Goal: Task Accomplishment & Management: Complete application form

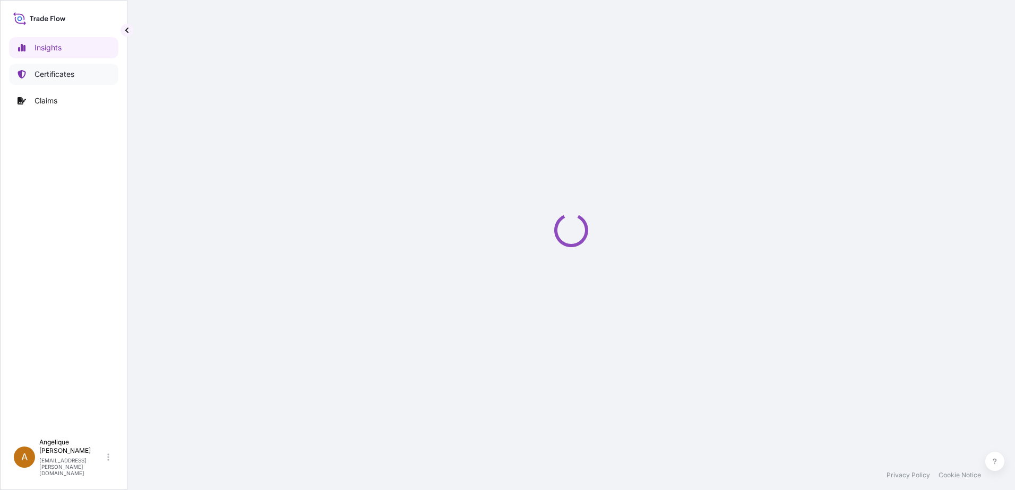
select select "2025"
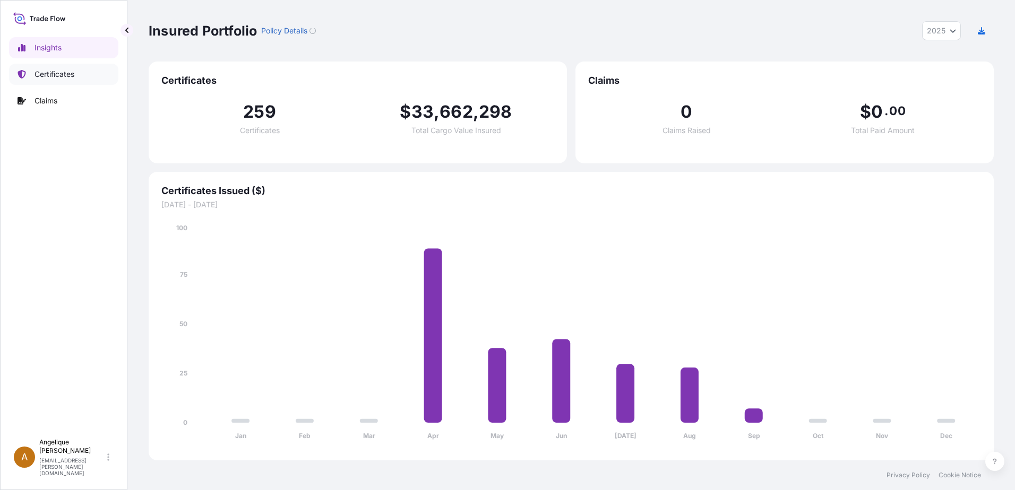
click at [67, 76] on p "Certificates" at bounding box center [54, 74] width 40 height 11
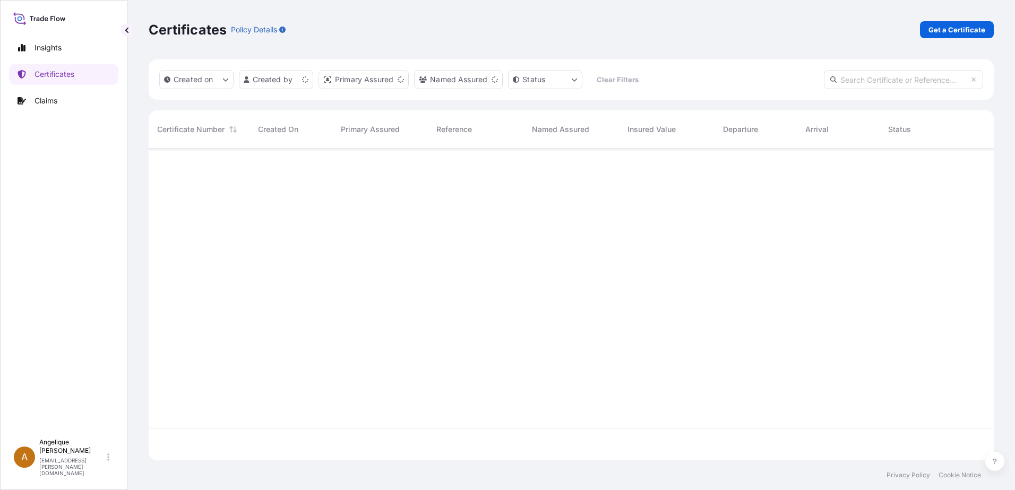
scroll to position [310, 837]
click at [935, 32] on p "Get a Certificate" at bounding box center [956, 29] width 57 height 11
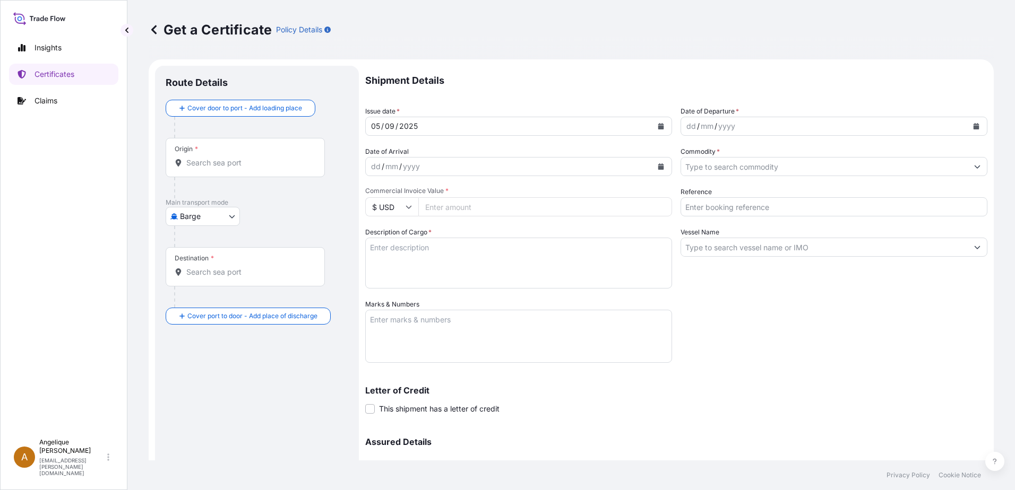
click at [230, 215] on body "Insights Certificates Claims A [PERSON_NAME] [PERSON_NAME][EMAIL_ADDRESS][PERSO…" at bounding box center [507, 245] width 1015 height 490
click at [210, 298] on span "Ocean Vessel" at bounding box center [209, 301] width 47 height 11
select select "Ocean Vessel"
click at [227, 172] on input "Origin *" at bounding box center [248, 167] width 125 height 11
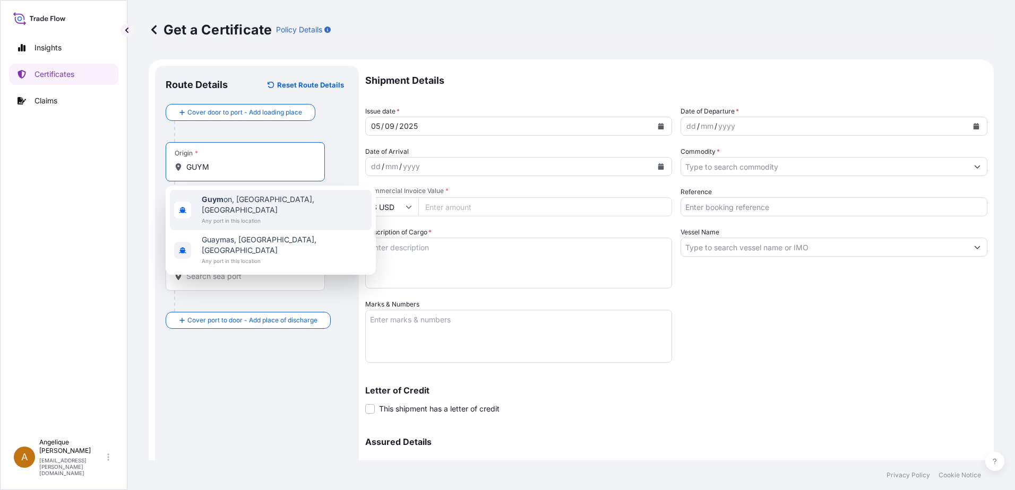
click at [236, 215] on span "Any port in this location" at bounding box center [285, 220] width 166 height 11
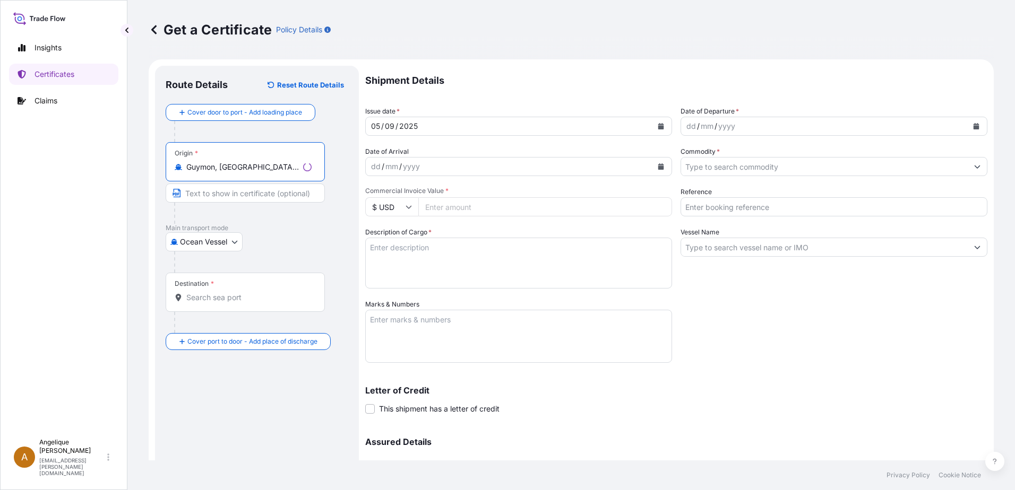
type input "Guymon, [GEOGRAPHIC_DATA], [GEOGRAPHIC_DATA]"
click at [220, 305] on div "Destination *" at bounding box center [245, 292] width 159 height 39
click at [220, 303] on input "Destination *" at bounding box center [248, 297] width 125 height 11
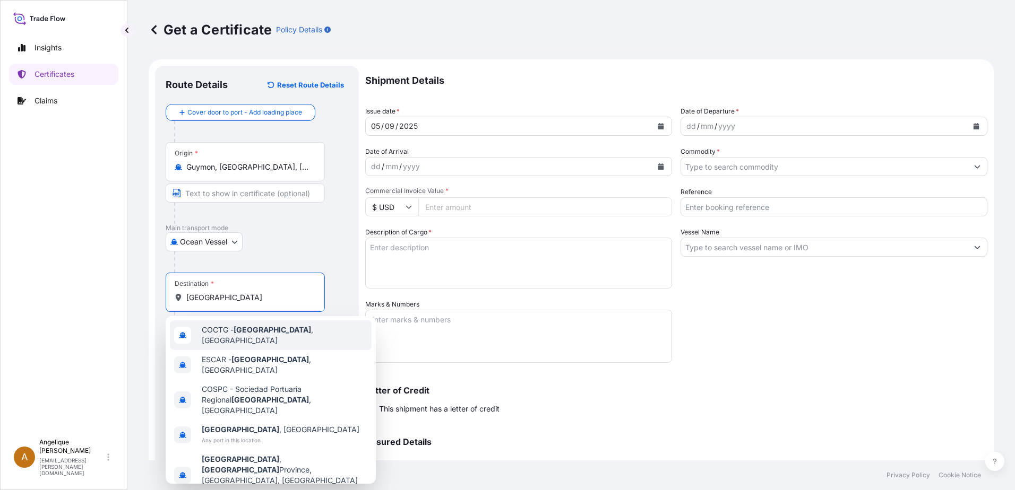
click at [257, 339] on div "COCTG - [GEOGRAPHIC_DATA] , [GEOGRAPHIC_DATA]" at bounding box center [271, 336] width 202 height 30
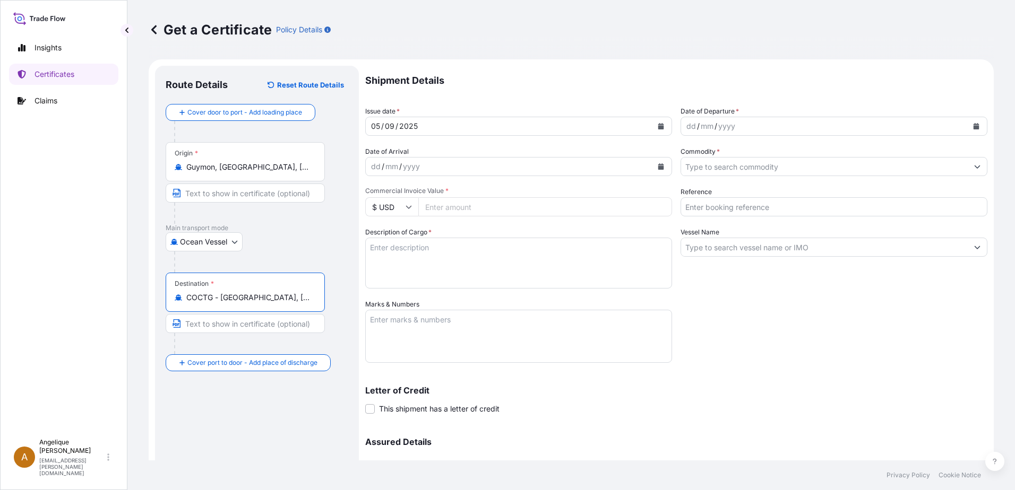
type input "COCTG - [GEOGRAPHIC_DATA], [GEOGRAPHIC_DATA]"
click at [973, 126] on icon "Calendar" at bounding box center [976, 126] width 6 height 6
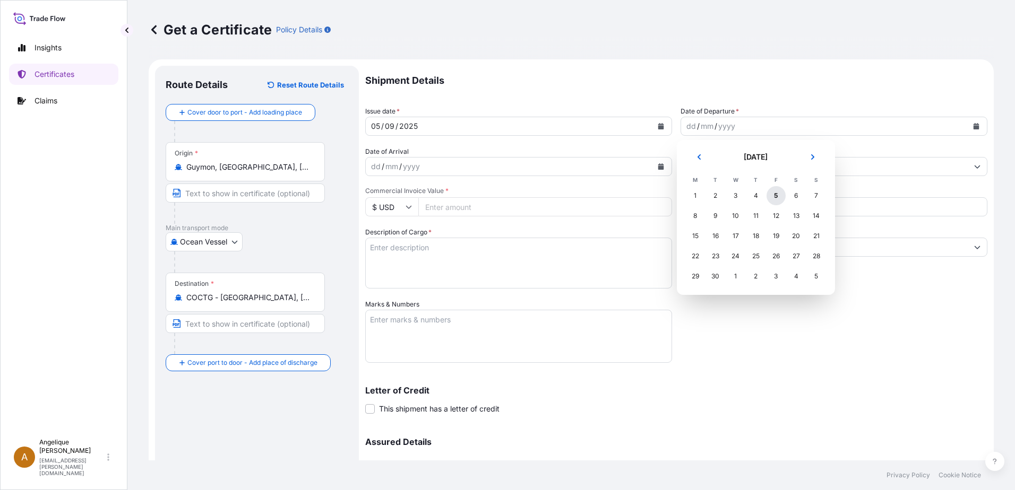
click at [776, 196] on div "5" at bounding box center [775, 195] width 19 height 19
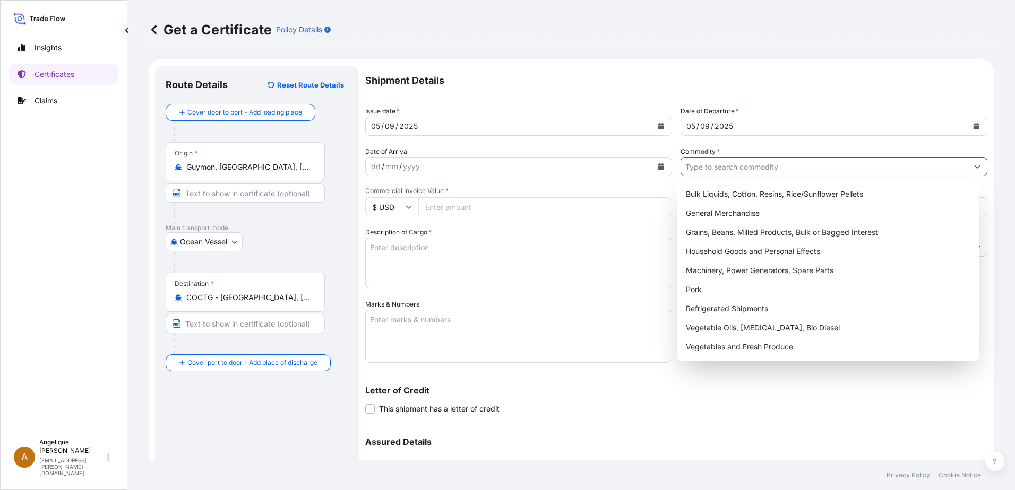
click at [699, 165] on input "Commodity *" at bounding box center [824, 166] width 287 height 19
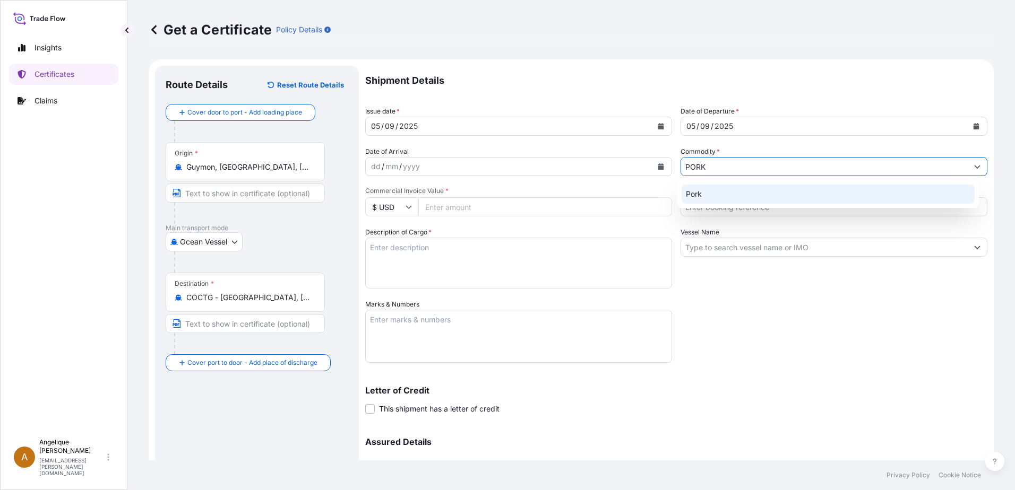
click at [708, 197] on div "Pork" at bounding box center [827, 194] width 293 height 19
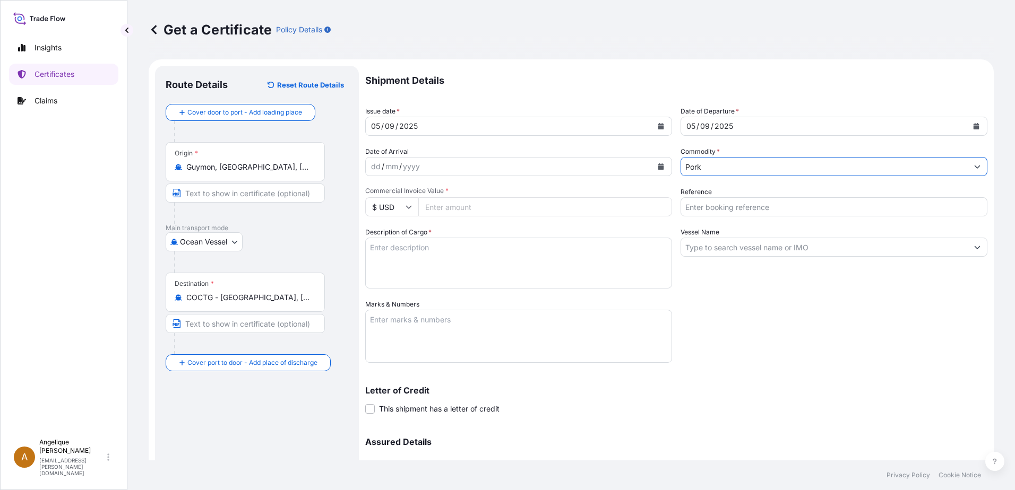
type input "Pork"
click at [437, 211] on input "Commercial Invoice Value *" at bounding box center [545, 206] width 254 height 19
type input "74475.19"
type input "2902958"
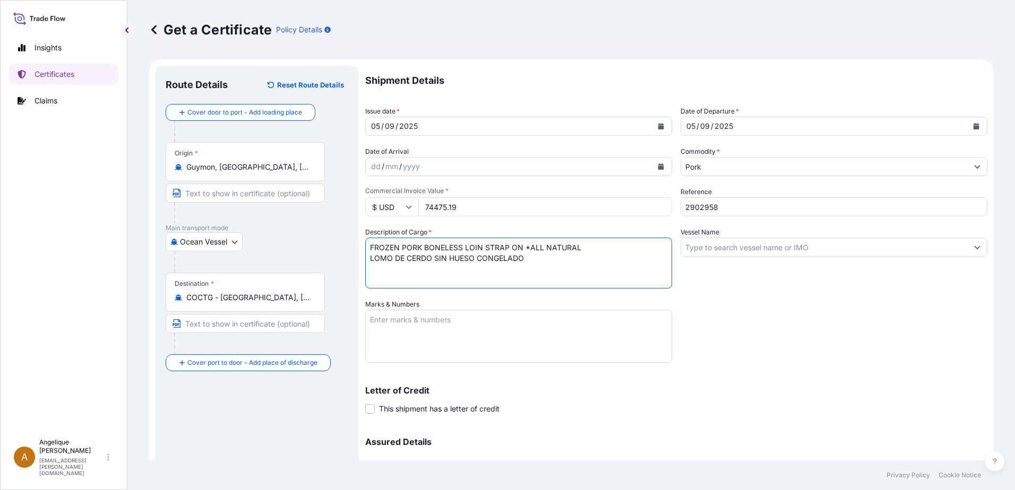
type textarea "FROZEN PORK BONELESS LOIN STRAP ON *ALL NATURAL LOMO DE CERDO SIN HUESO CONGELA…"
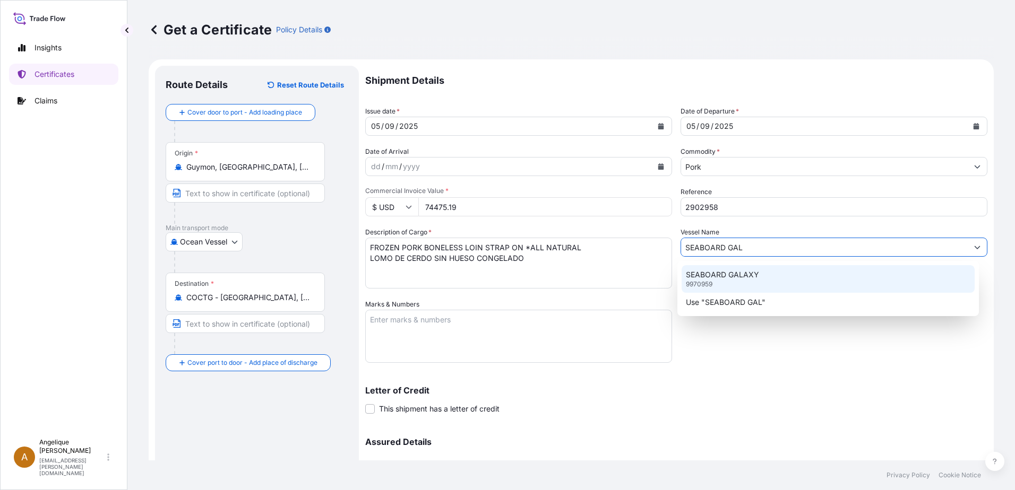
click at [737, 275] on p "SEABOARD GALAXY" at bounding box center [722, 275] width 73 height 11
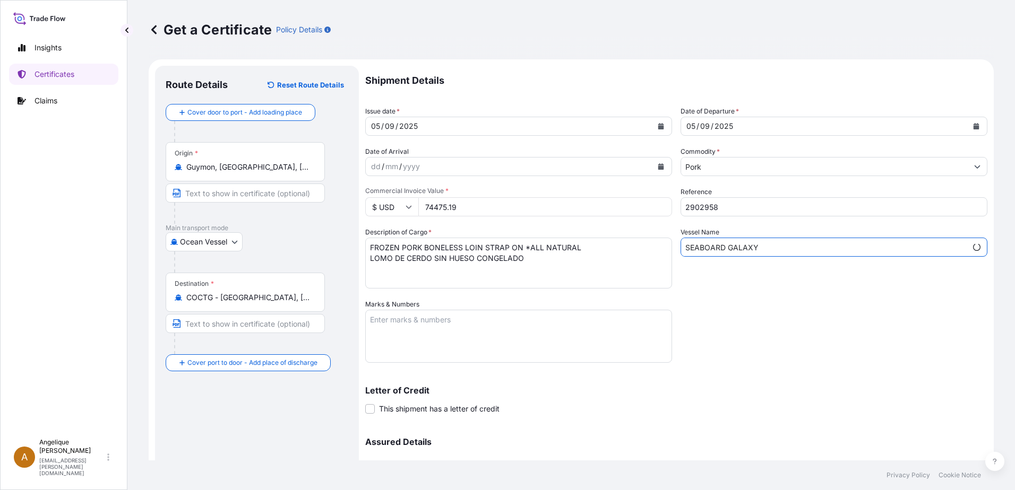
type input "SEABOARD GALAXY"
click at [389, 329] on textarea "Marks & Numbers" at bounding box center [518, 336] width 307 height 53
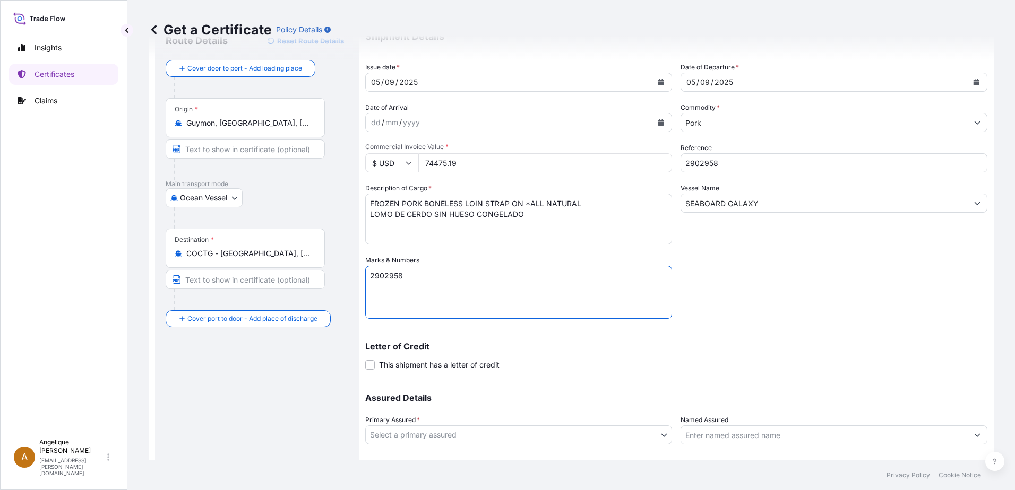
scroll to position [106, 0]
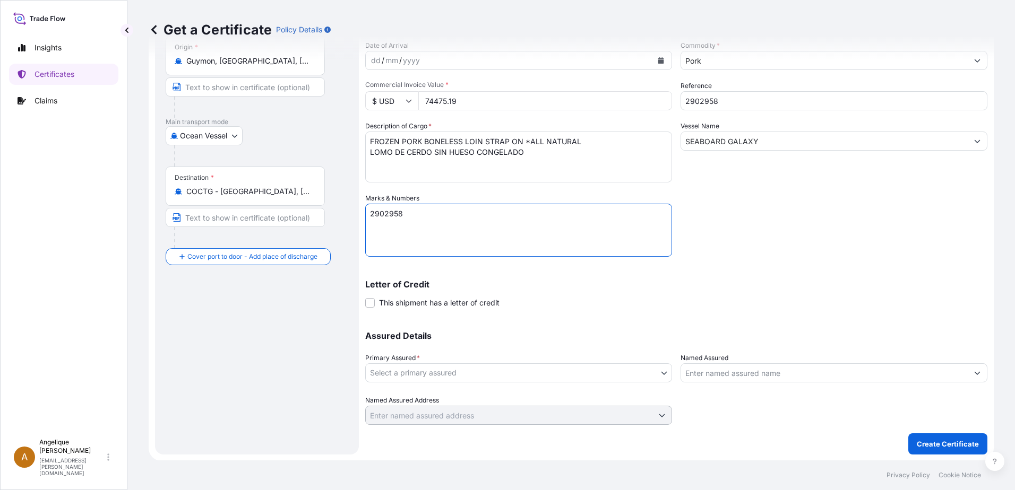
type textarea "2902958"
click at [459, 377] on body "Insights Certificates Claims A [PERSON_NAME] [PERSON_NAME][EMAIL_ADDRESS][PERSO…" at bounding box center [507, 245] width 1015 height 490
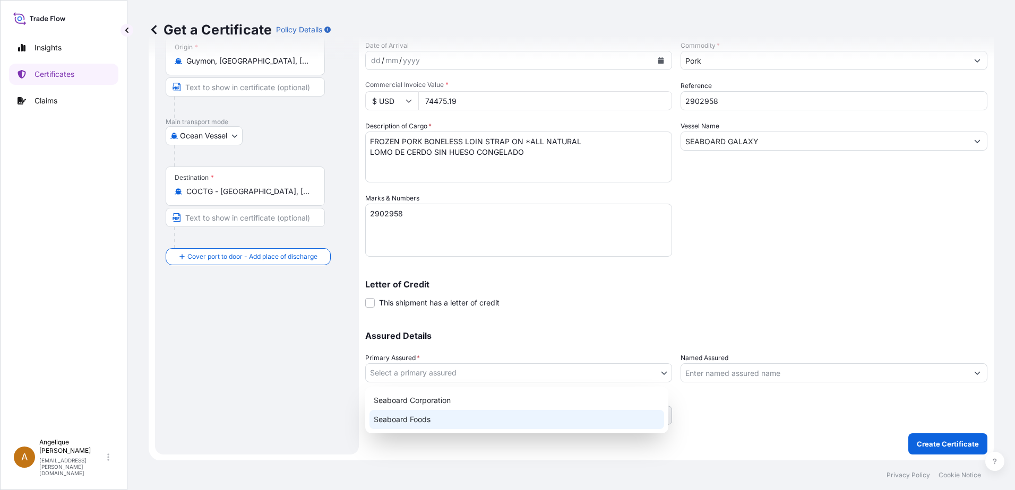
click at [448, 420] on div "Seaboard Foods" at bounding box center [516, 419] width 295 height 19
select select "31638"
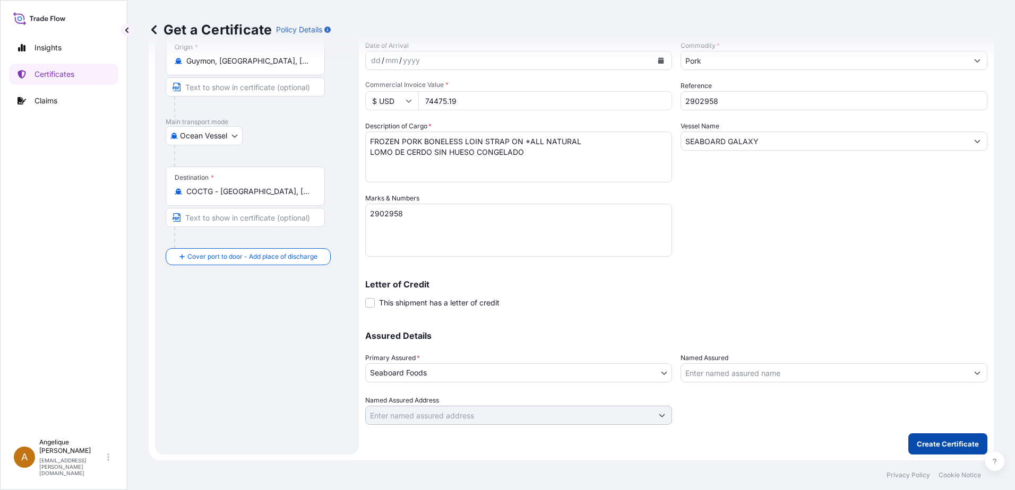
click at [917, 441] on p "Create Certificate" at bounding box center [948, 444] width 62 height 11
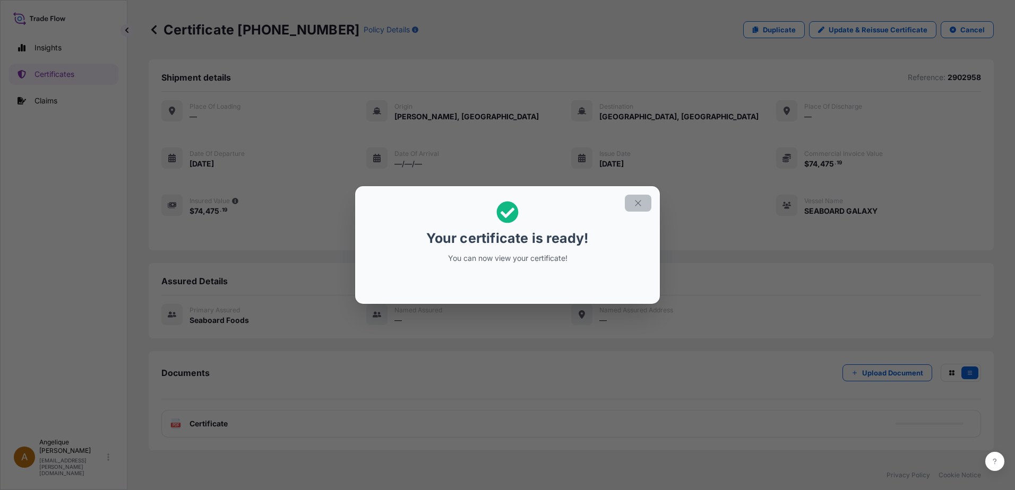
click at [641, 206] on icon "button" at bounding box center [638, 203] width 10 height 10
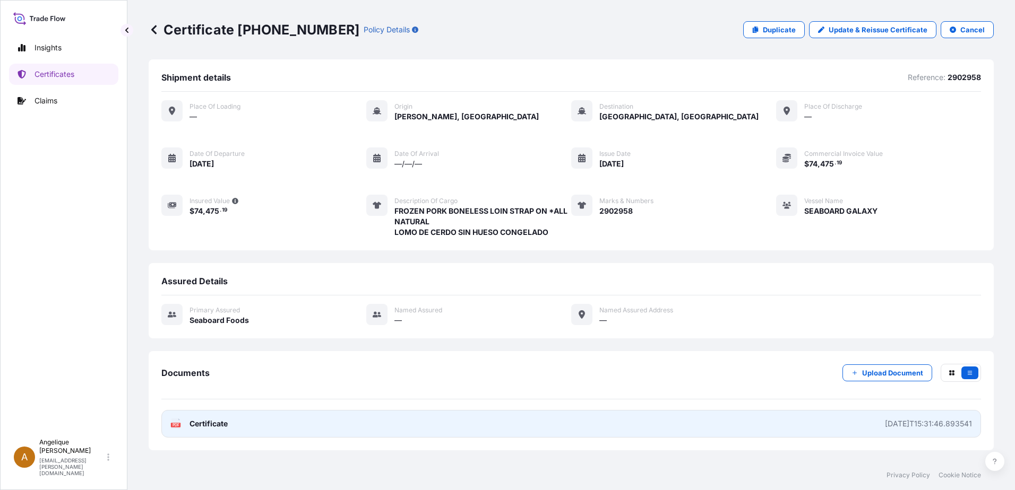
click at [405, 428] on link "PDF Certificate [DATE]T15:31:46.893541" at bounding box center [570, 424] width 819 height 28
